Goal: Task Accomplishment & Management: Use online tool/utility

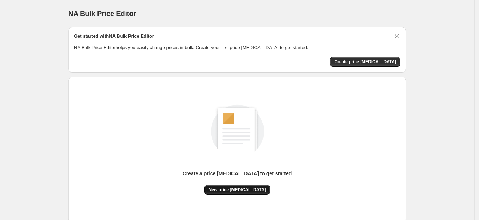
click at [250, 192] on span "New price [MEDICAL_DATA]" at bounding box center [237, 190] width 57 height 6
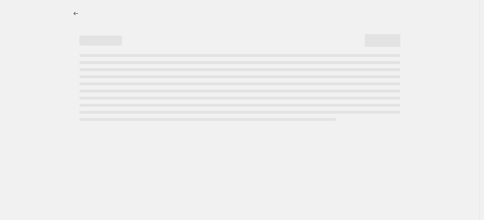
select select "percentage"
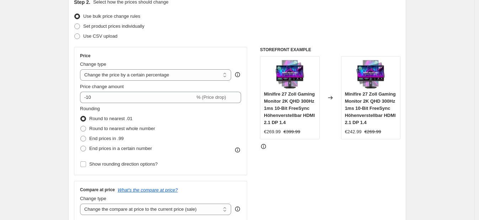
scroll to position [89, 0]
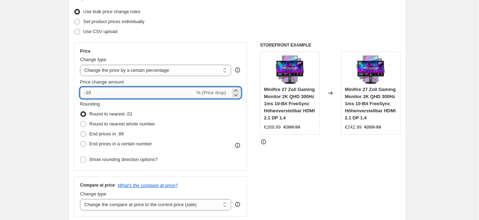
click at [135, 96] on input "-10" at bounding box center [137, 92] width 115 height 11
type input "-1"
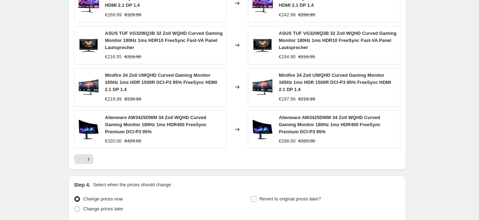
scroll to position [530, 0]
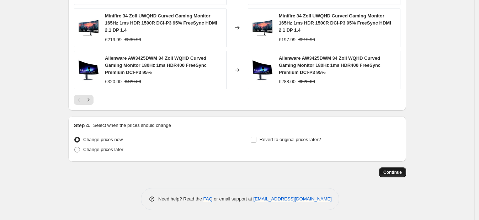
type input "-35"
click at [395, 175] on button "Continue" at bounding box center [392, 173] width 27 height 10
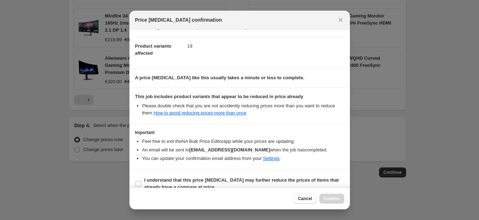
scroll to position [78, 0]
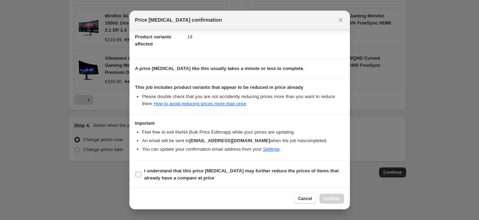
click at [203, 168] on b "I understand that this price [MEDICAL_DATA] may further reduce the prices of it…" at bounding box center [241, 174] width 195 height 12
click at [141, 172] on input "I understand that this price [MEDICAL_DATA] may further reduce the prices of it…" at bounding box center [139, 175] width 6 height 6
checkbox input "true"
click at [340, 201] on button "Confirm" at bounding box center [332, 199] width 25 height 10
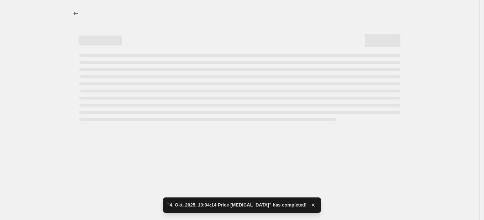
select select "percentage"
